Goal: Answer question/provide support

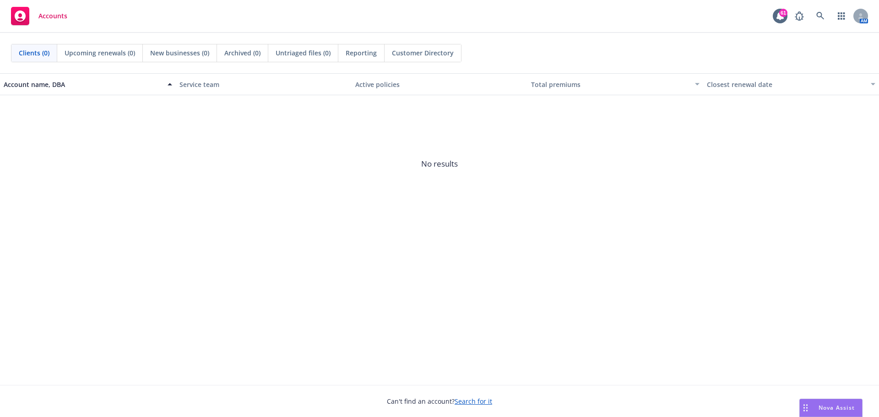
click at [821, 407] on span "Nova Assist" at bounding box center [837, 408] width 36 height 8
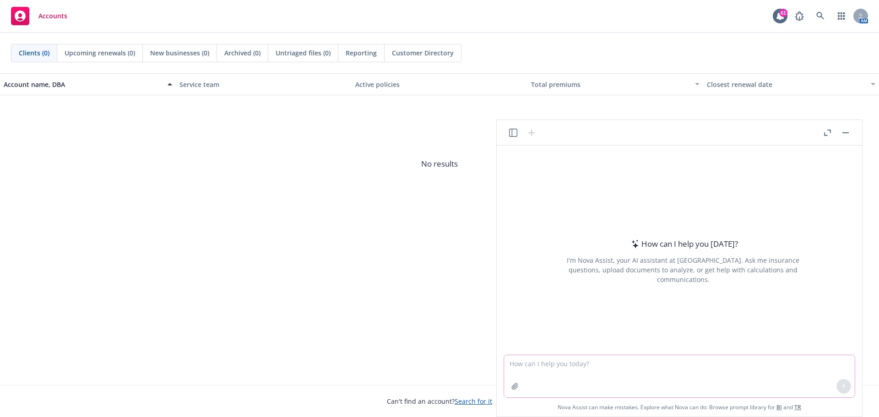
click at [558, 368] on textarea at bounding box center [679, 376] width 351 height 42
type textarea "Please assist to edit the email below"
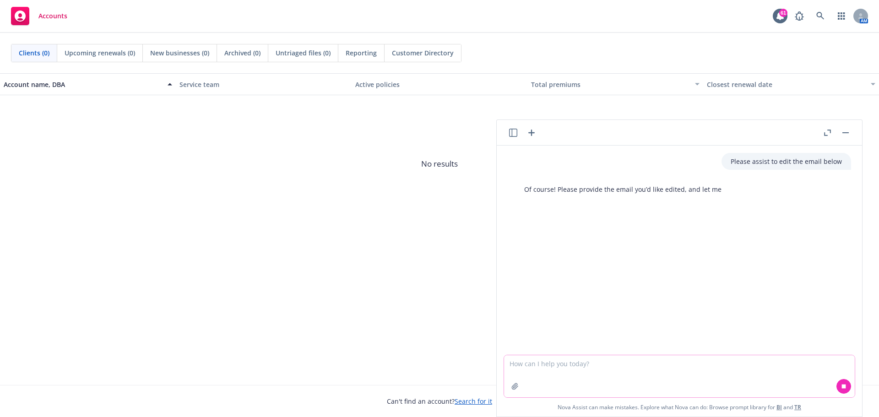
paste textarea "Attached for your preliminary review is Grove Collaborative’s 2026 Renewal and …"
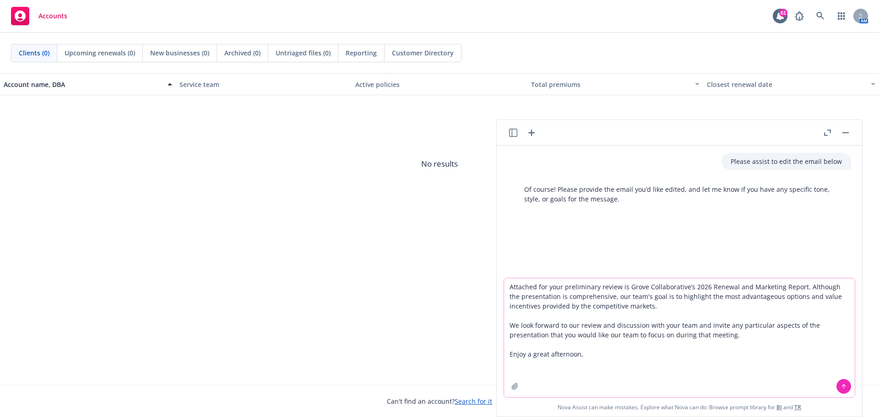
type textarea "Attached for your preliminary review is Grove Collaborative’s 2026 Renewal and …"
click at [843, 387] on icon at bounding box center [844, 386] width 6 height 6
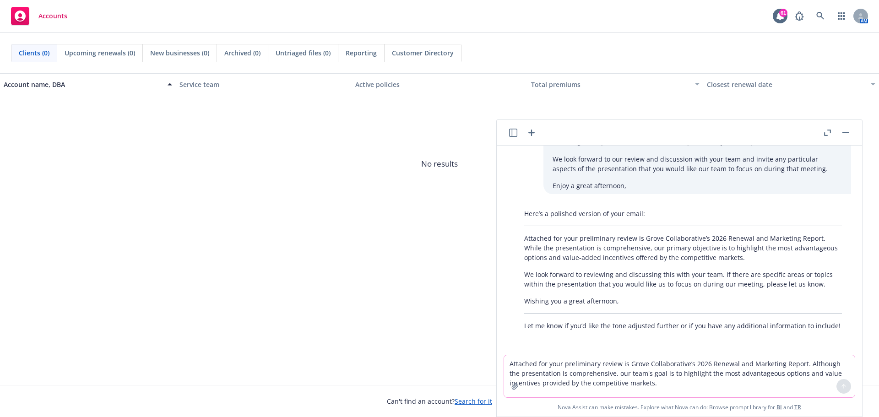
scroll to position [105, 0]
click at [517, 275] on div "Here’s a polished version of your email: Attached for your preliminary review i…" at bounding box center [683, 268] width 336 height 129
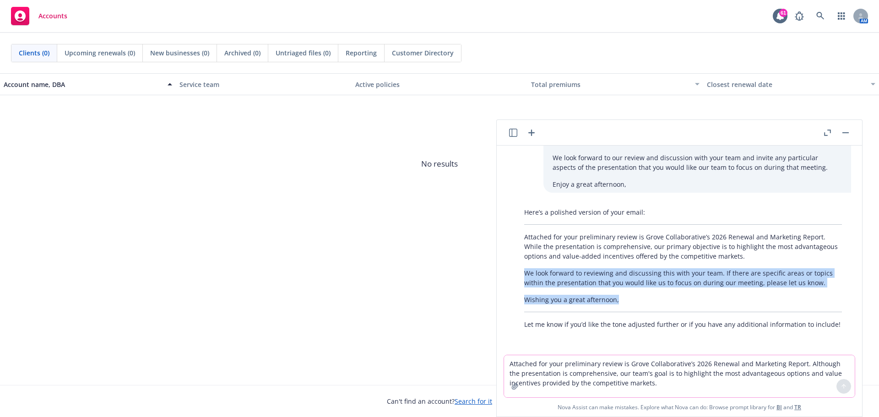
drag, startPoint x: 526, startPoint y: 272, endPoint x: 629, endPoint y: 296, distance: 106.3
click at [629, 296] on div "Here’s a polished version of your email: Attached for your preliminary review i…" at bounding box center [683, 268] width 336 height 129
copy div "We look forward to reviewing and discussing this with your team. If there are s…"
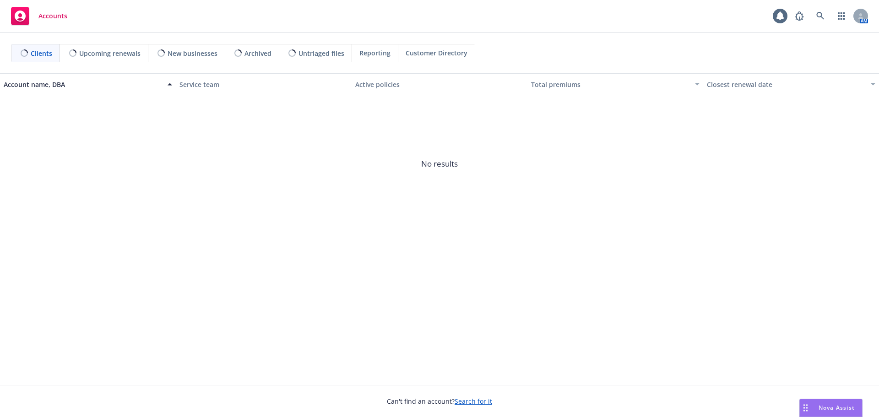
click at [810, 406] on div "Drag to move" at bounding box center [805, 407] width 11 height 17
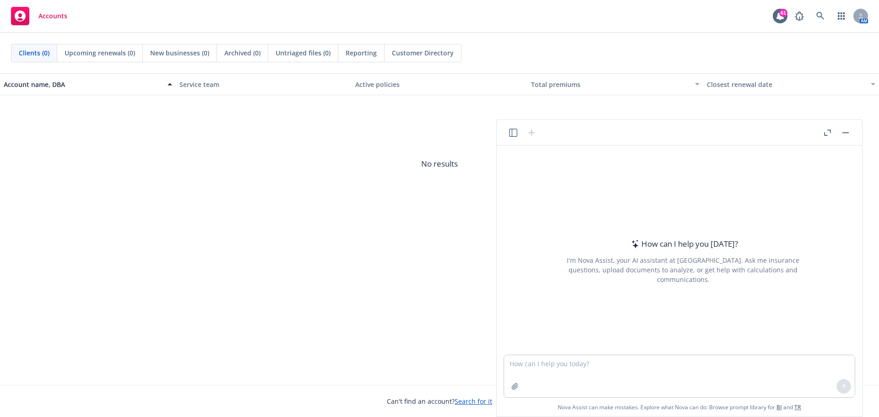
click at [743, 83] on div "Closest renewal date" at bounding box center [786, 85] width 158 height 10
click at [514, 134] on icon "button" at bounding box center [513, 133] width 8 height 8
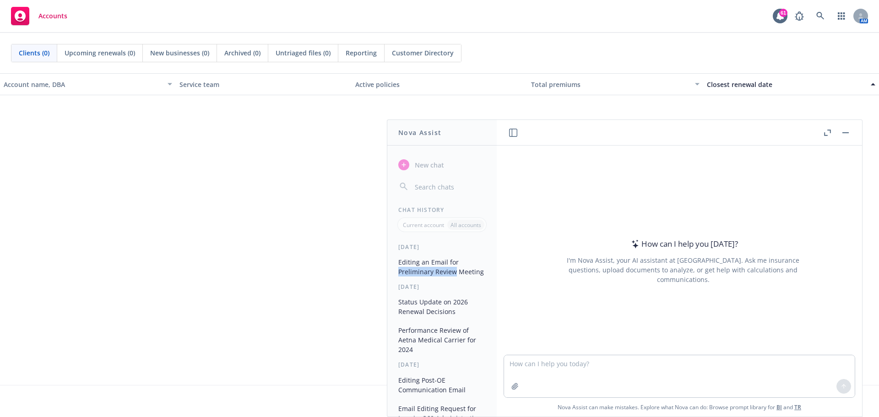
drag, startPoint x: 490, startPoint y: 265, endPoint x: 490, endPoint y: 272, distance: 6.4
click at [490, 272] on div "Editing an Email for Preliminary Review Meeting" at bounding box center [441, 267] width 109 height 25
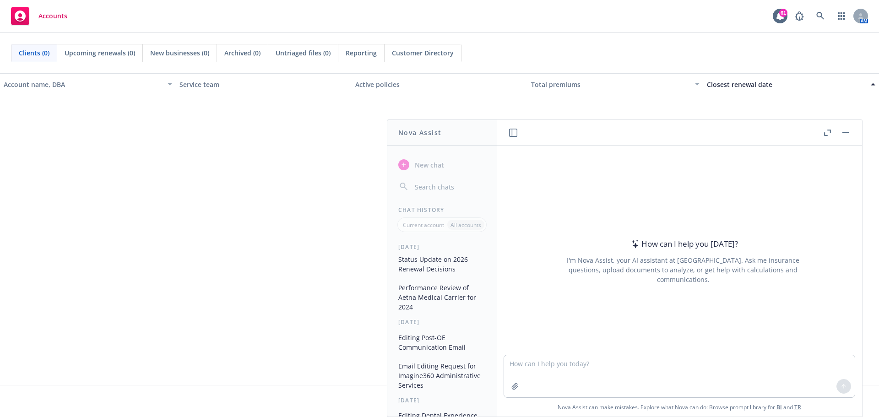
scroll to position [48, 0]
click at [455, 297] on button "Performance Review of Aetna Medical Carrier for 2024" at bounding box center [442, 292] width 95 height 34
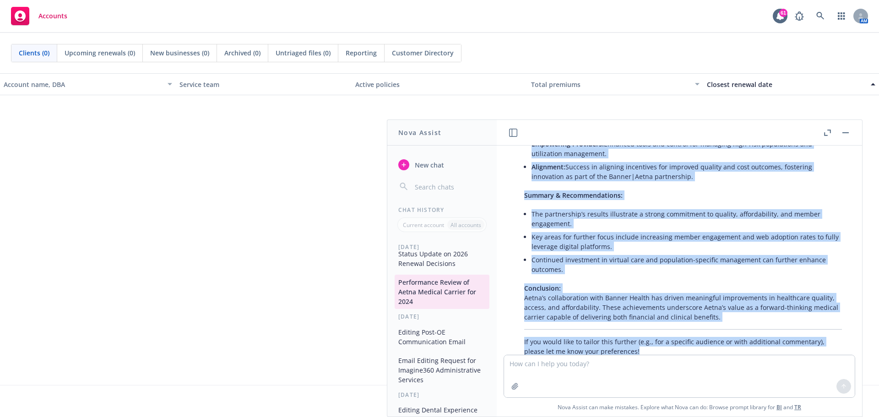
scroll to position [730, 0]
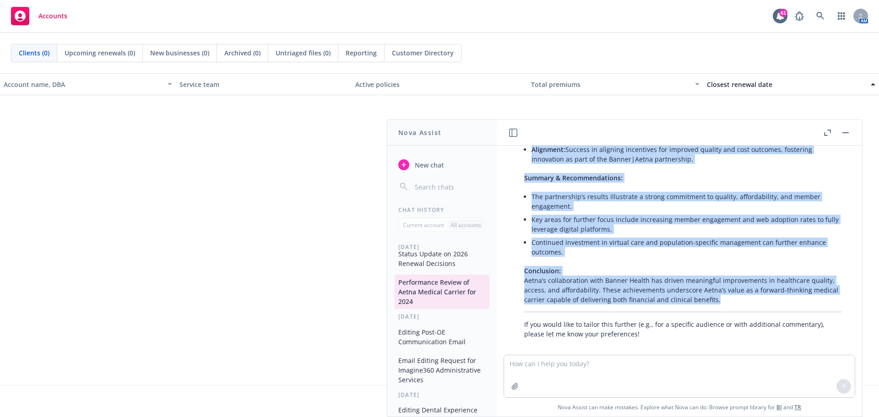
drag, startPoint x: 527, startPoint y: 174, endPoint x: 742, endPoint y: 294, distance: 246.9
click at [742, 294] on div "Here’s a draft performance review for Aetna Medical Carrier based on your provi…" at bounding box center [683, 29] width 336 height 626
copy div "Overview: Aetna, through its partnership with Banner Health (Banner|Aetna), has…"
